Goal: Transaction & Acquisition: Book appointment/travel/reservation

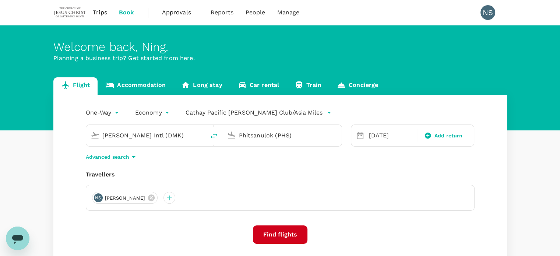
click at [182, 138] on input "[PERSON_NAME] Intl (DMK)" at bounding box center [145, 134] width 87 height 11
type input "s"
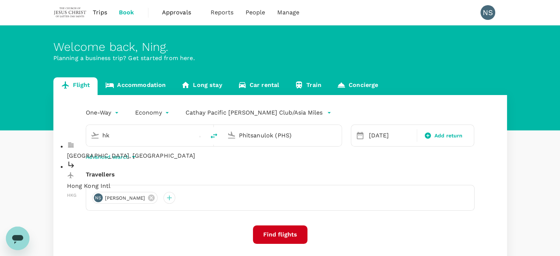
type input "h"
click at [147, 181] on p "Suvarnabhumi Intl" at bounding box center [151, 185] width 169 height 9
type input "Suvarnabhumi Intl (BKK)"
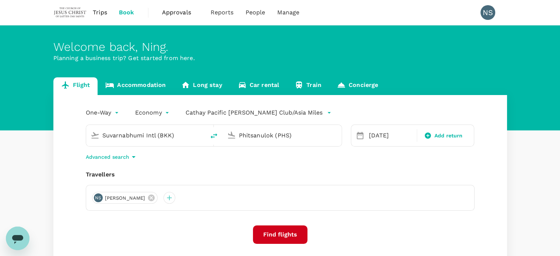
click at [255, 136] on input "Phitsanulok (PHS)" at bounding box center [282, 134] width 87 height 11
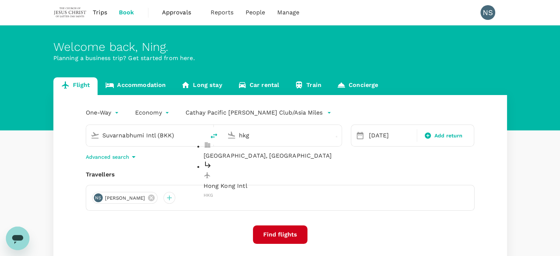
click at [264, 181] on p "Hong Kong Intl" at bounding box center [287, 185] width 169 height 9
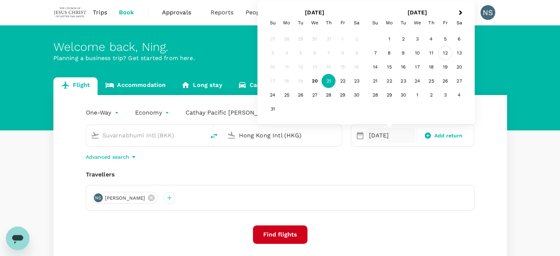
type input "Hong Kong Intl (HKG)"
click at [444, 54] on div "12" at bounding box center [445, 53] width 14 height 14
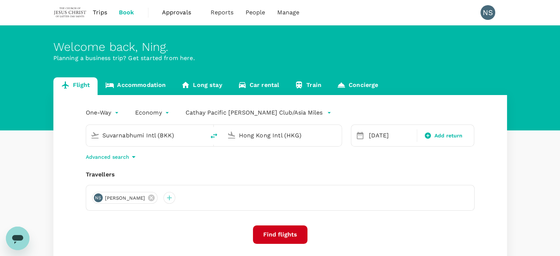
click at [281, 237] on button "Find flights" at bounding box center [280, 234] width 54 height 18
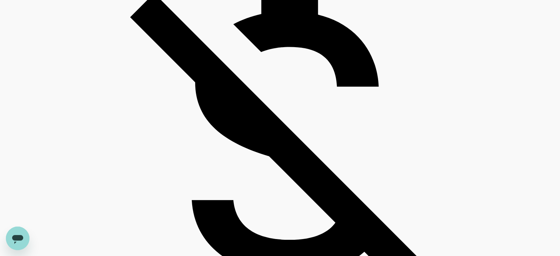
scroll to position [699, 0]
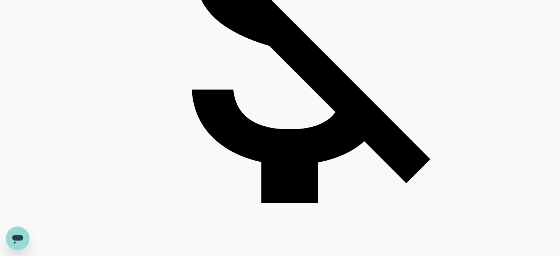
type input "1555"
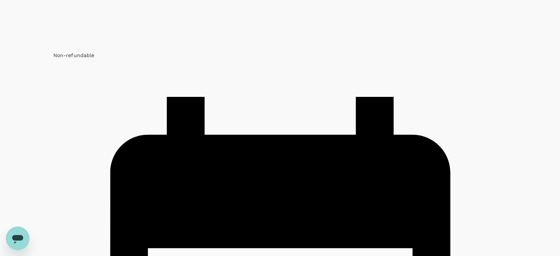
scroll to position [920, 0]
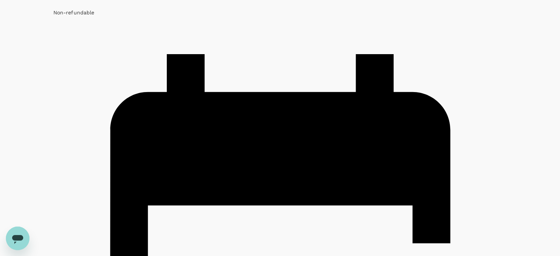
scroll to position [997, 0]
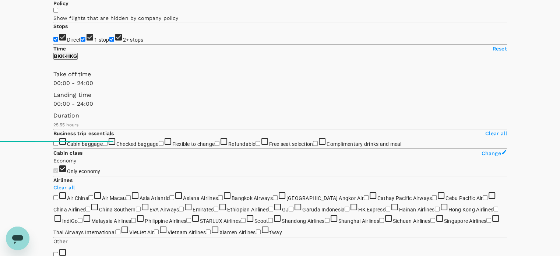
scroll to position [0, 0]
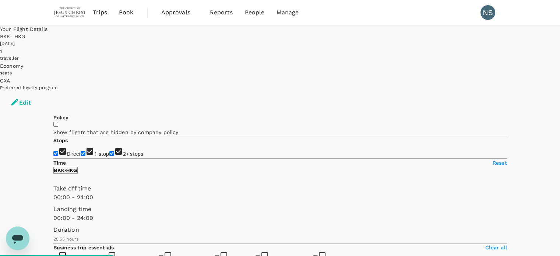
click at [41, 92] on button "Edit" at bounding box center [20, 103] width 41 height 22
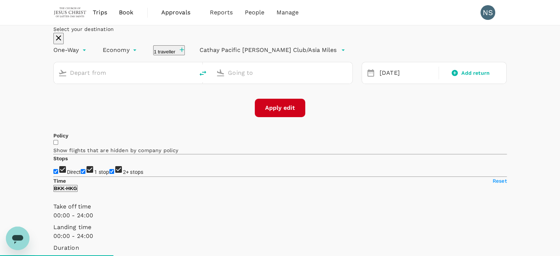
type input "Suvarnabhumi Intl (BKK)"
type input "Hong Kong Intl (HKG)"
click at [157, 78] on input "Suvarnabhumi Intl (BKK)" at bounding box center [124, 72] width 109 height 11
click at [207, 78] on icon "delete" at bounding box center [202, 73] width 9 height 9
type input "Hong Kong Intl (HKG)"
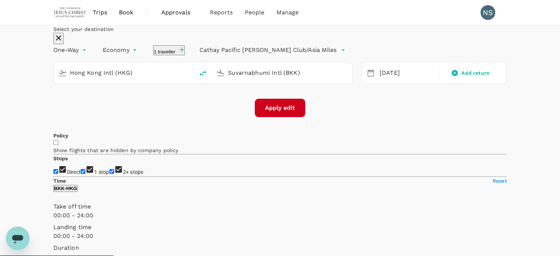
click at [240, 78] on input "Suvarnabhumi Intl (BKK)" at bounding box center [282, 72] width 109 height 11
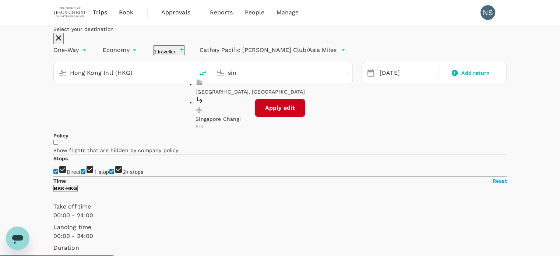
click at [255, 122] on p "Singapore Changi" at bounding box center [279, 118] width 169 height 7
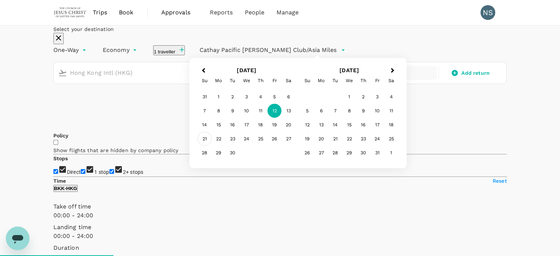
type input "Singapore Changi (SIN)"
click at [212, 146] on div "21" at bounding box center [205, 139] width 14 height 14
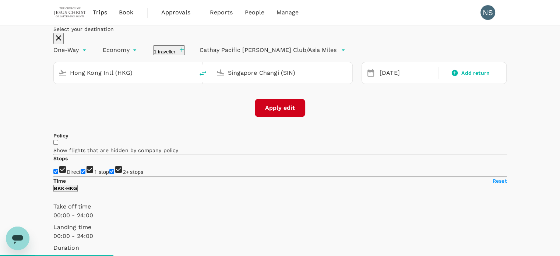
click at [278, 117] on button "Apply edit" at bounding box center [280, 108] width 50 height 18
checkbox input "false"
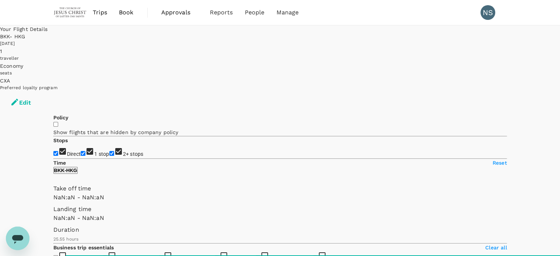
type input "1440"
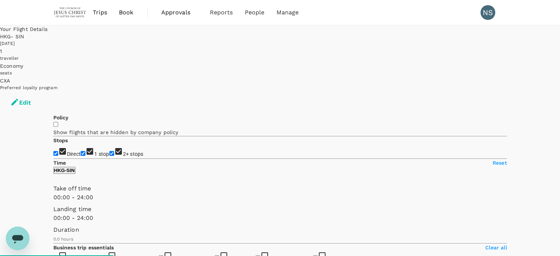
type input "1145"
checkbox input "true"
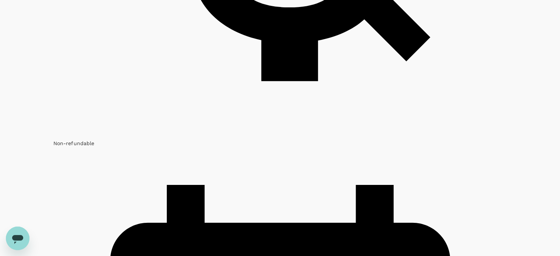
scroll to position [809, 0]
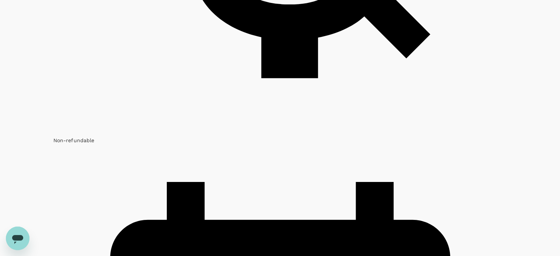
scroll to position [830, 0]
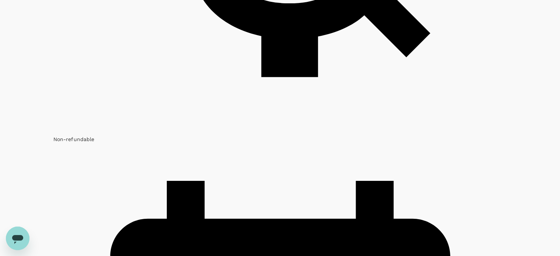
type input "1610"
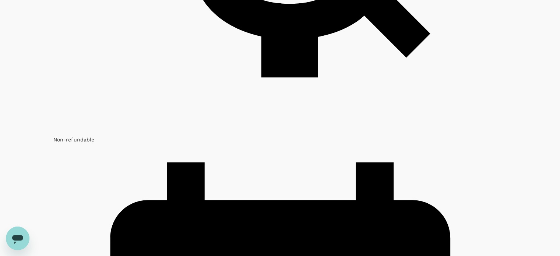
scroll to position [860, 0]
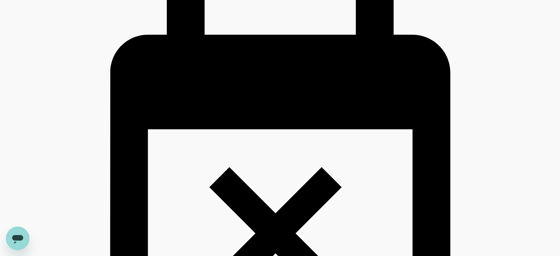
scroll to position [1031, 0]
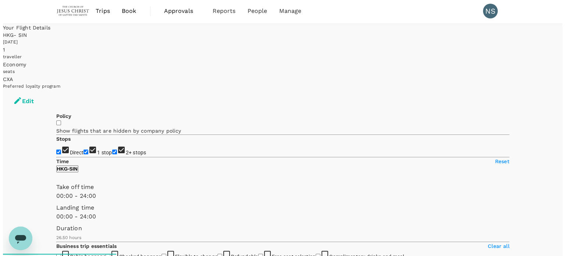
scroll to position [0, 0]
